Goal: Transaction & Acquisition: Purchase product/service

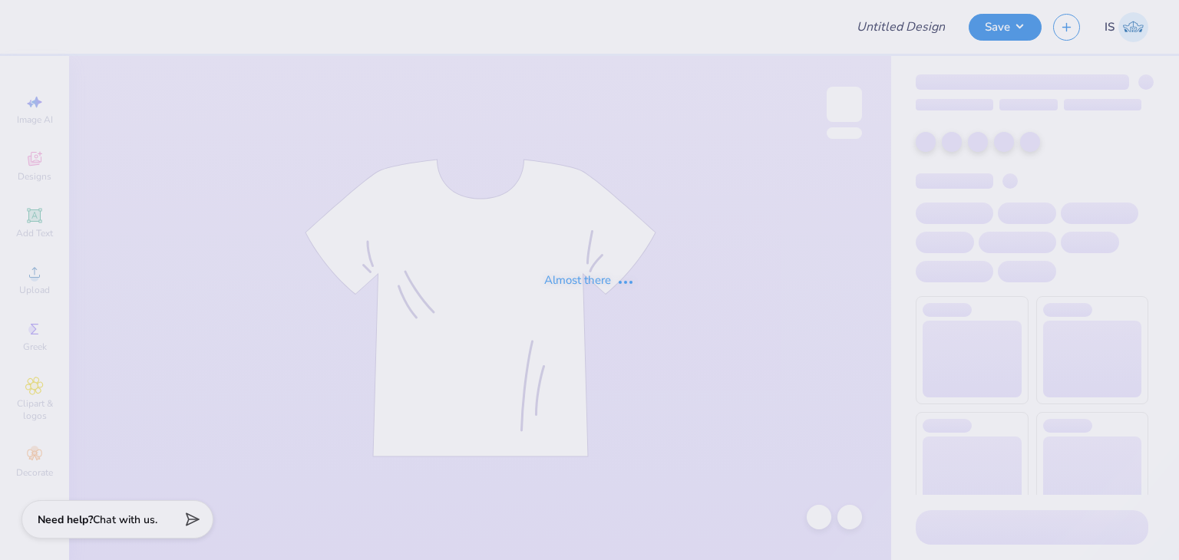
type input "RISE AS Jerseys"
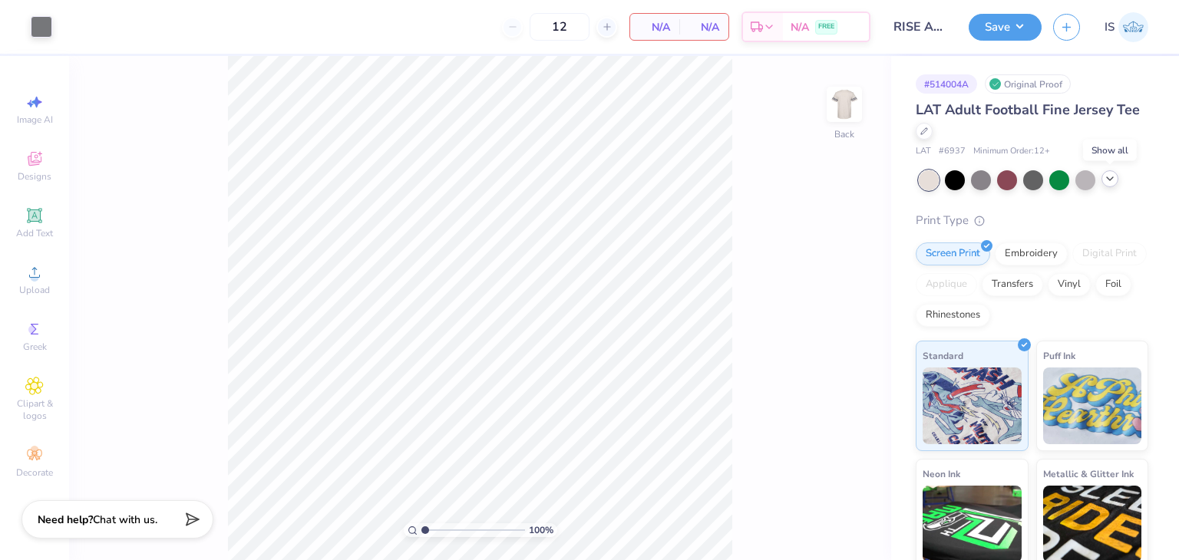
click at [1108, 177] on icon at bounding box center [1110, 179] width 12 height 12
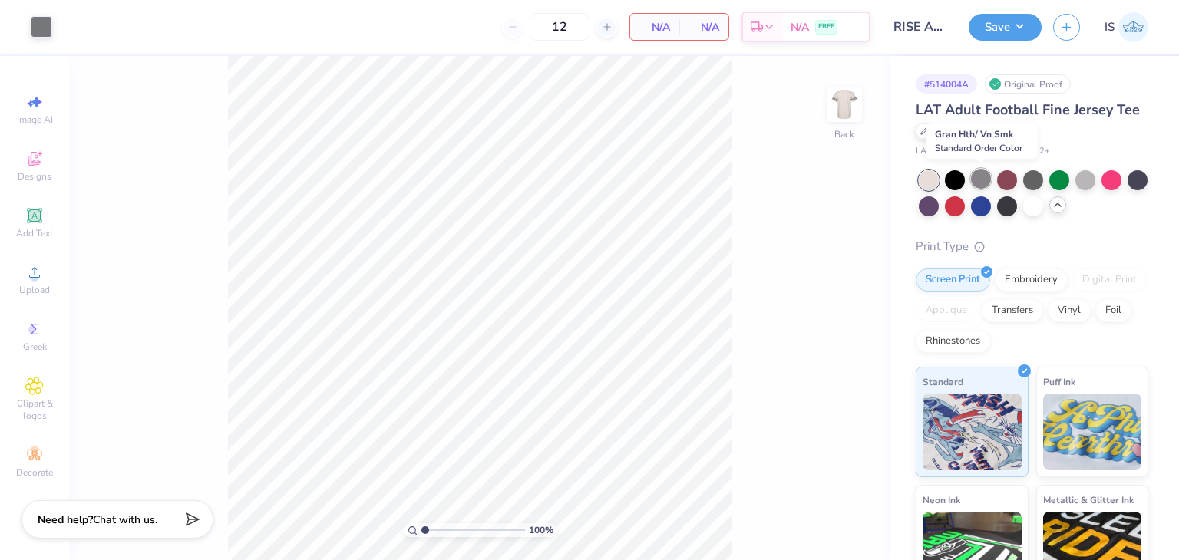
click at [984, 172] on div at bounding box center [981, 179] width 20 height 20
